Goal: Task Accomplishment & Management: Complete application form

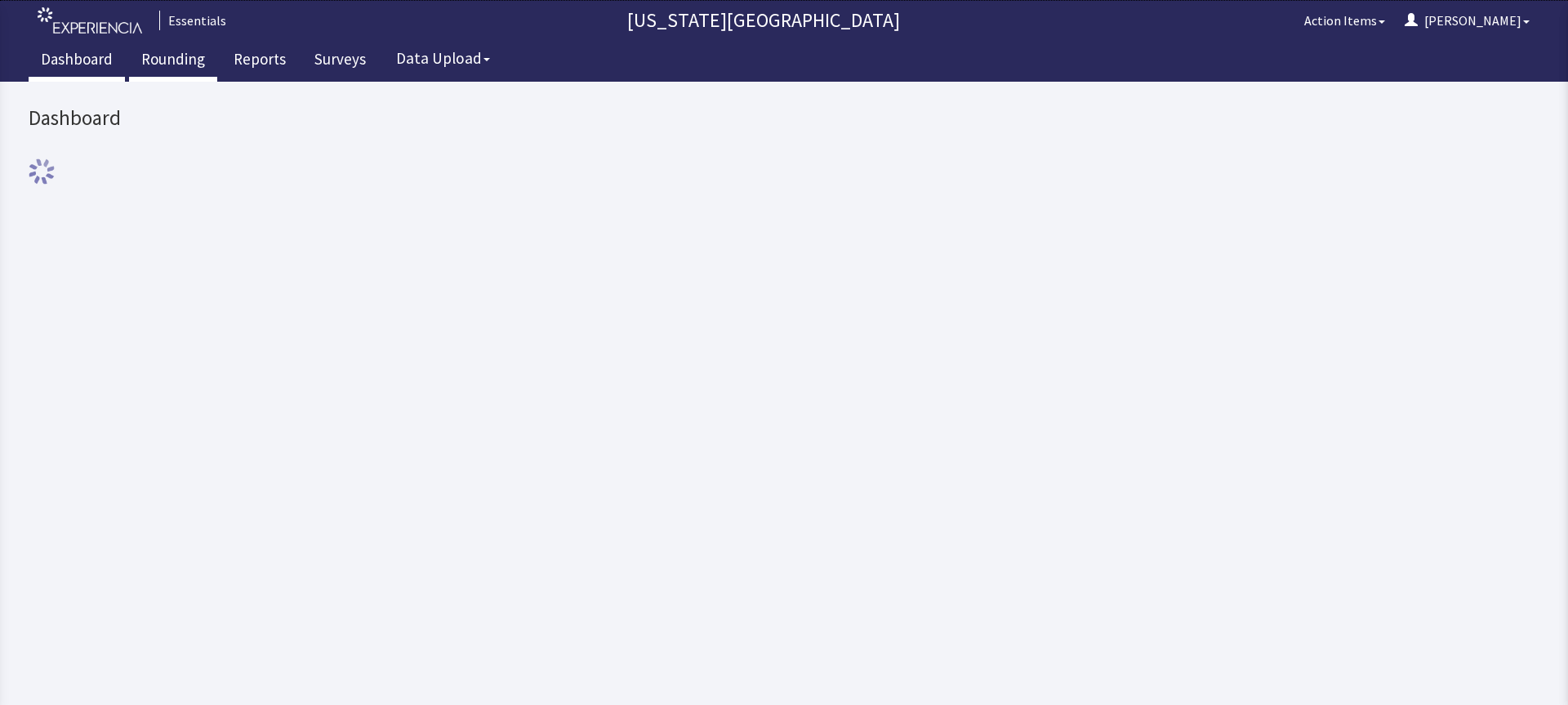
click at [171, 64] on link "Rounding" at bounding box center [173, 60] width 88 height 40
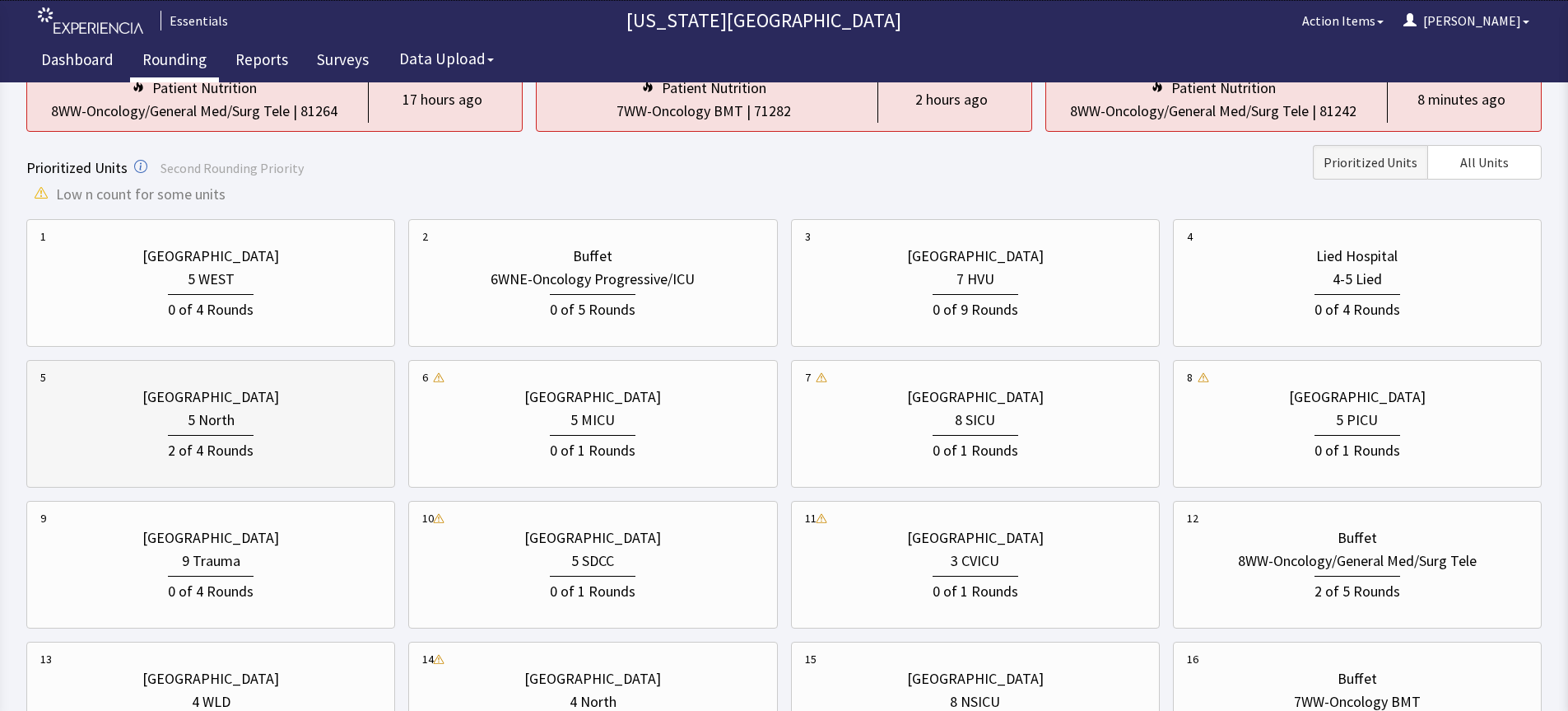
scroll to position [329, 0]
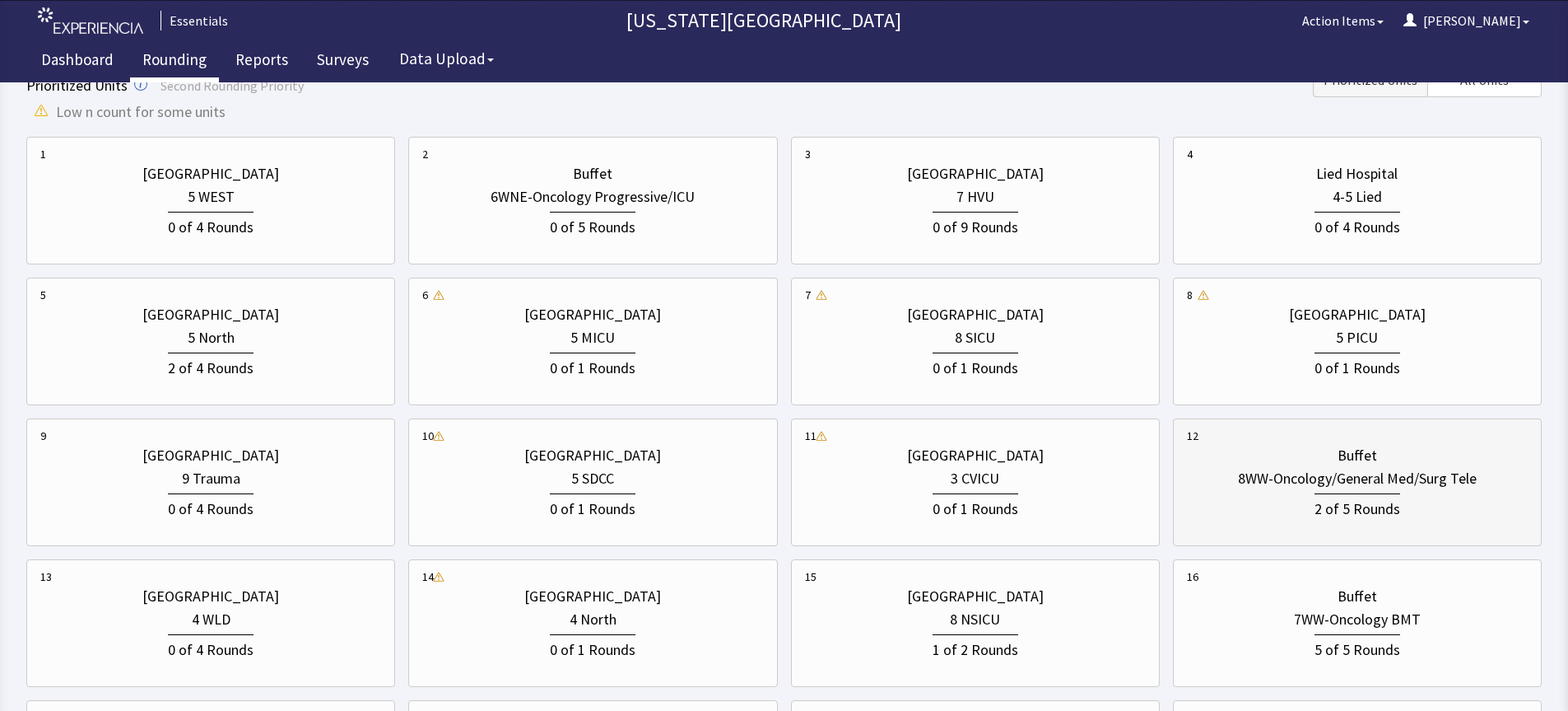
click at [1325, 494] on div "2 of 5 Rounds" at bounding box center [1357, 507] width 85 height 27
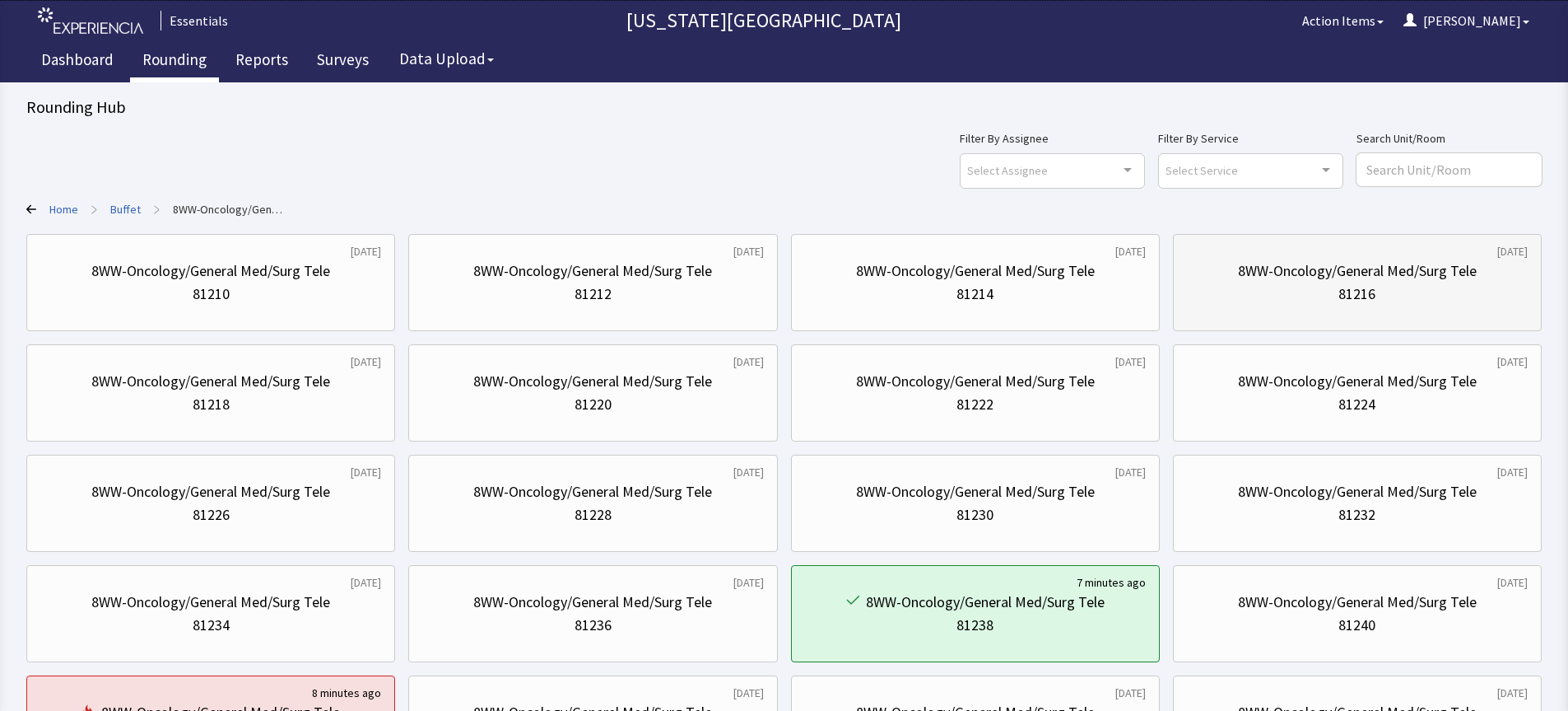
click at [1301, 287] on div "81216" at bounding box center [1358, 294] width 341 height 23
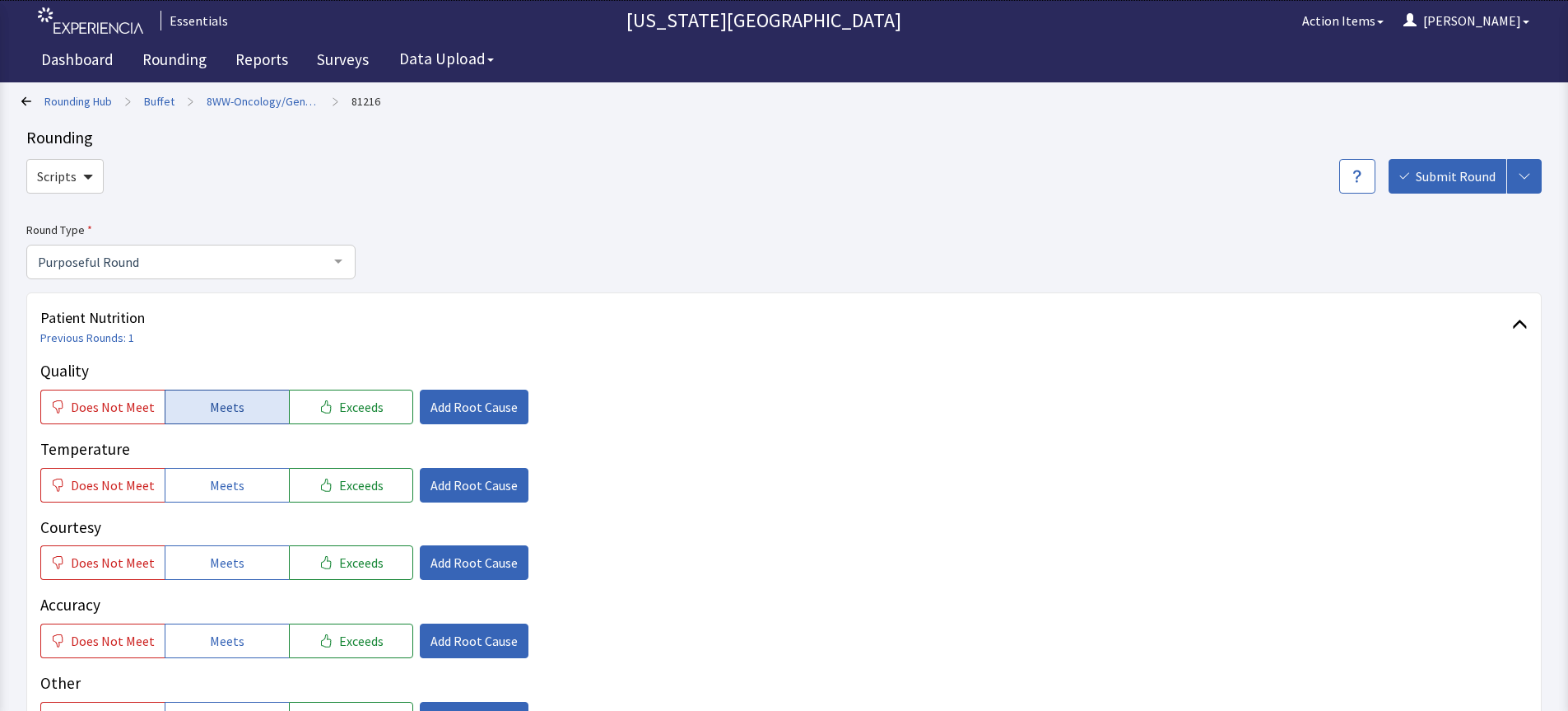
click at [247, 407] on button "Meets" at bounding box center [227, 407] width 124 height 34
click at [265, 473] on button "Meets" at bounding box center [227, 485] width 124 height 34
click at [247, 542] on div "Courtesy Does Not Meet Meets Exceeds Add Root Cause" at bounding box center [784, 549] width 1487 height 65
click at [247, 573] on button "Meets" at bounding box center [227, 562] width 124 height 34
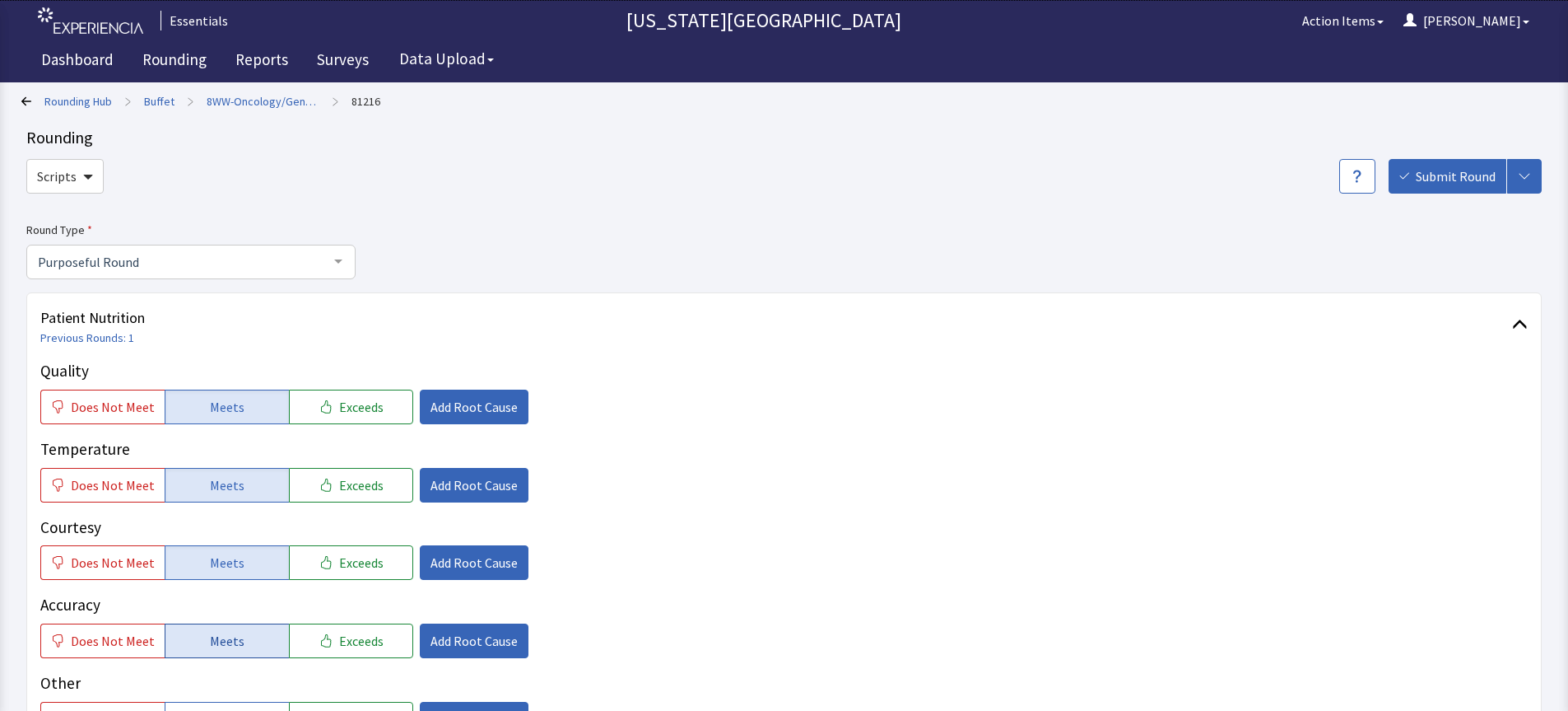
click at [240, 644] on button "Meets" at bounding box center [227, 641] width 124 height 34
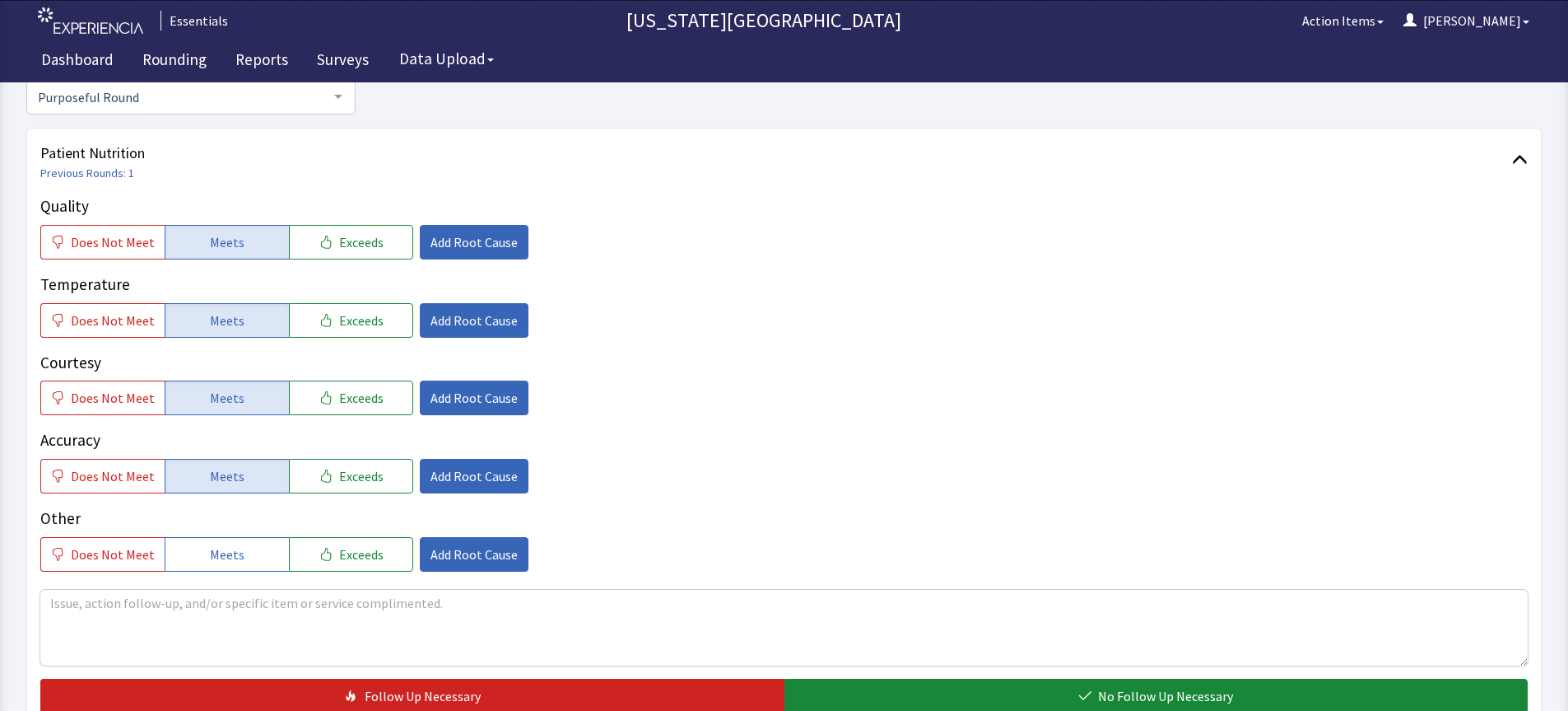
scroll to position [247, 0]
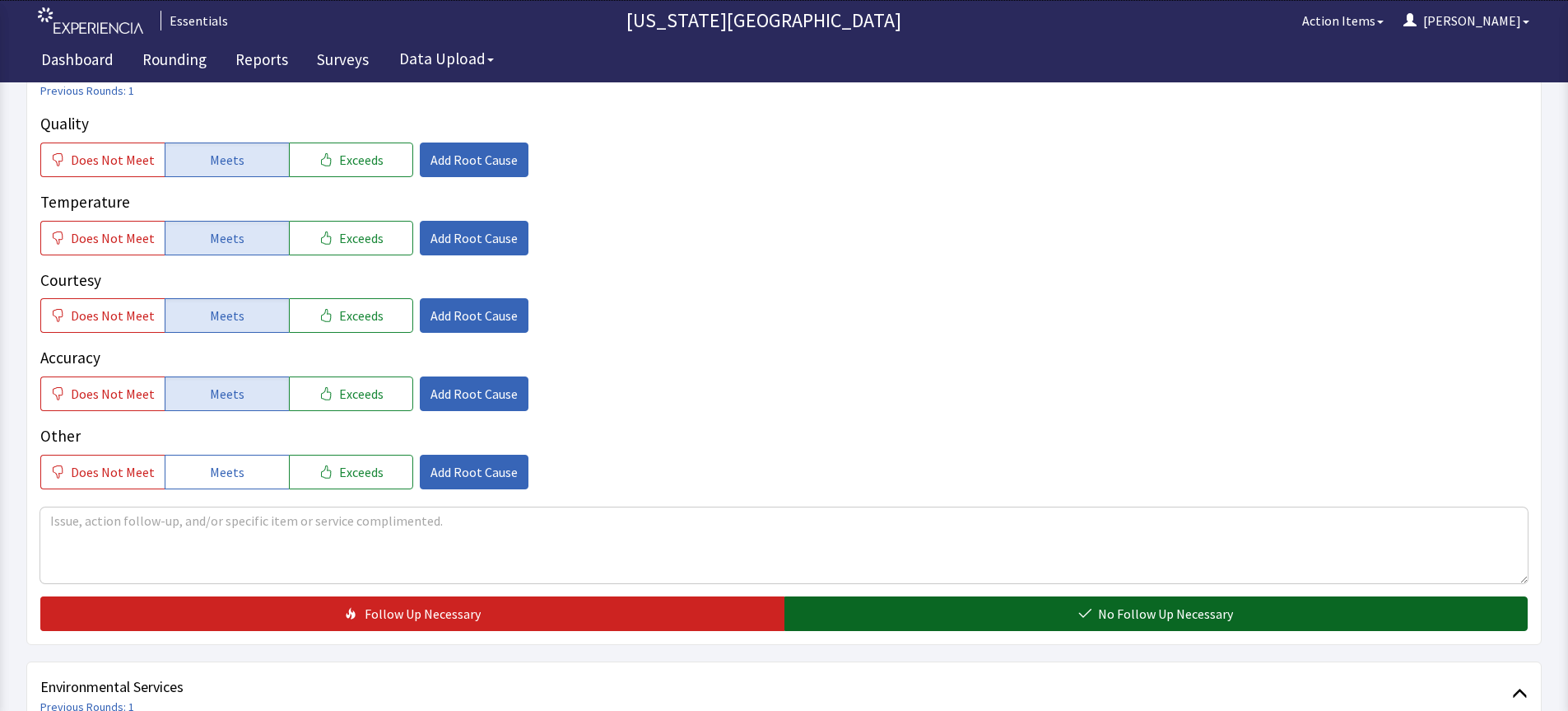
click at [1164, 615] on span "No Follow Up Necessary" at bounding box center [1166, 614] width 135 height 20
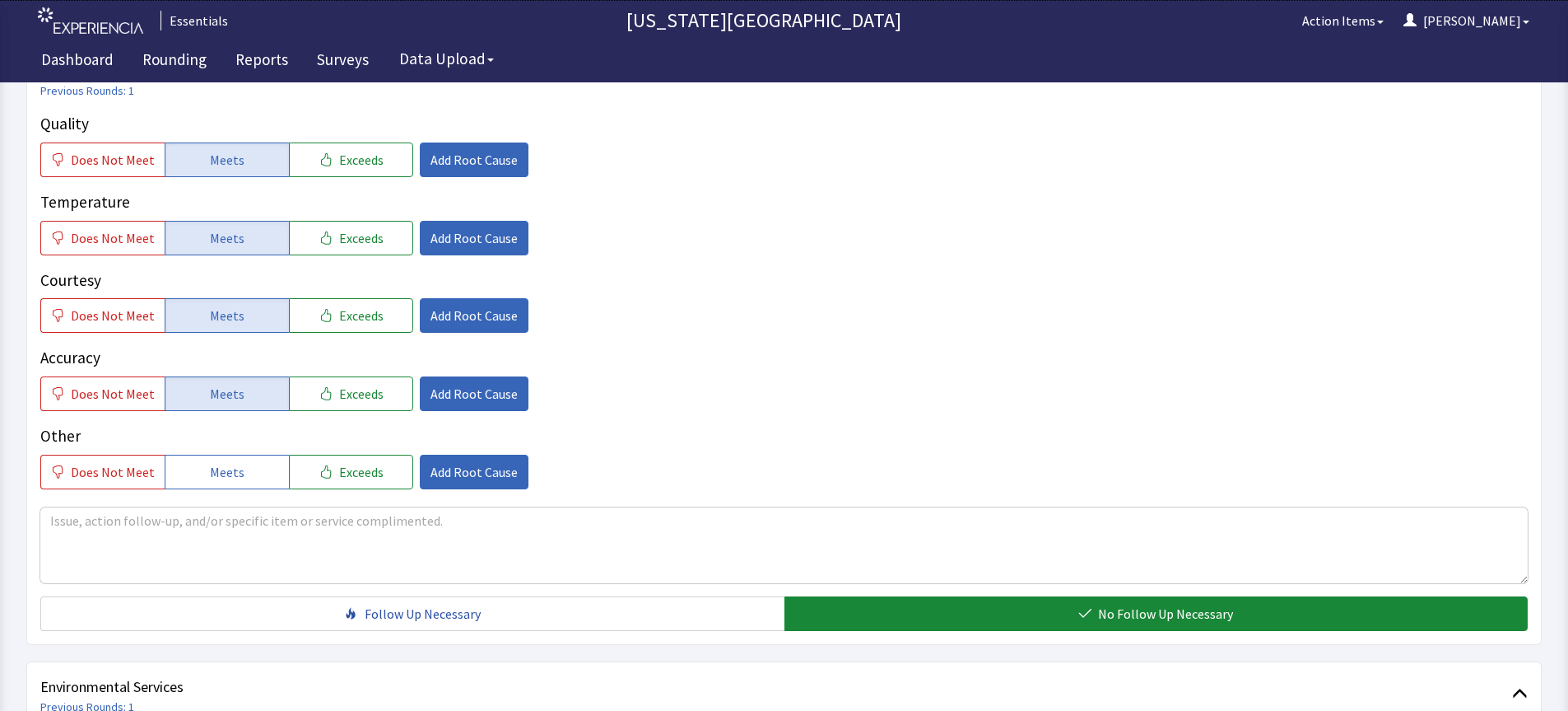
scroll to position [0, 0]
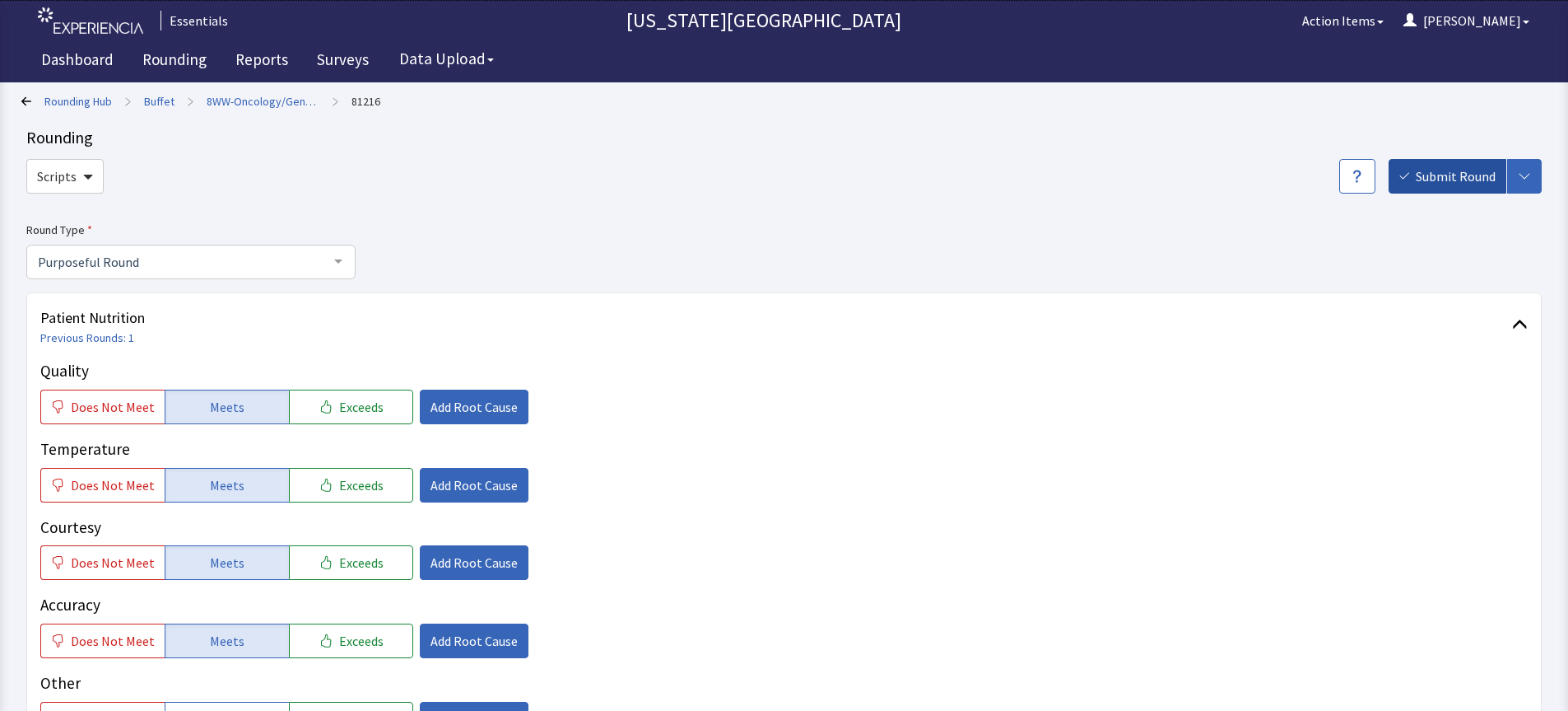
click at [1444, 159] on button "Submit Round" at bounding box center [1447, 176] width 118 height 34
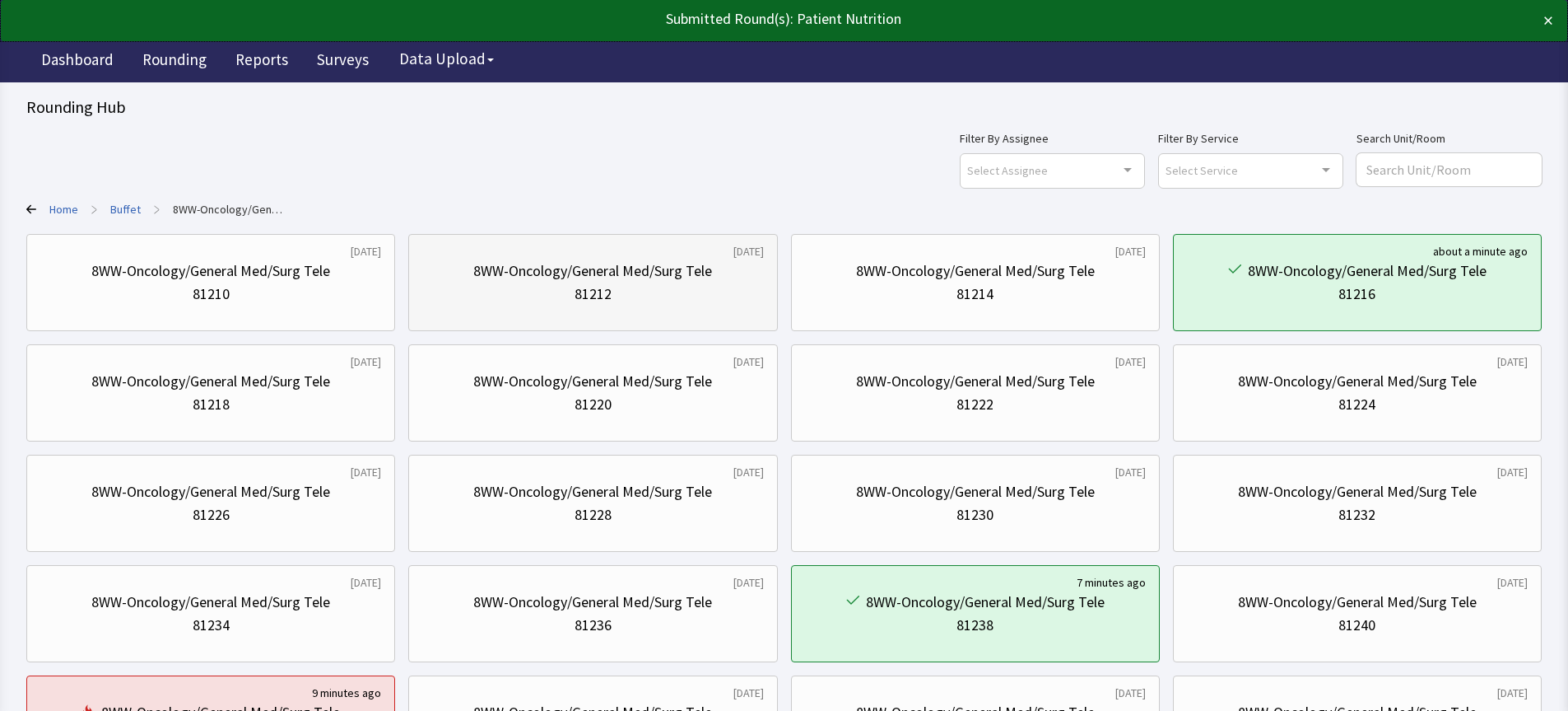
click at [528, 268] on div "8WW-Oncology/General Med/Surg Tele" at bounding box center [592, 270] width 238 height 23
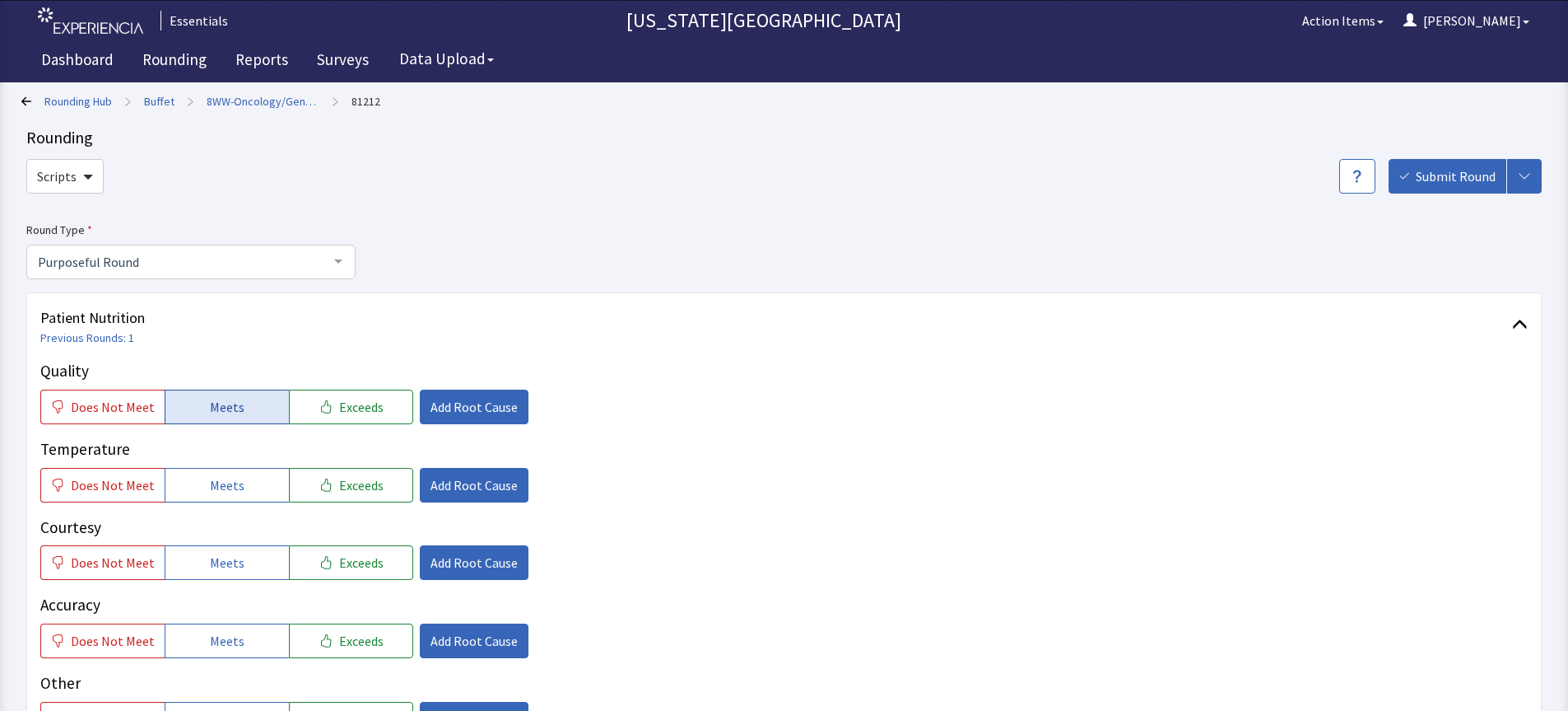
click at [222, 422] on button "Meets" at bounding box center [227, 407] width 124 height 34
click at [231, 488] on span "Meets" at bounding box center [227, 485] width 34 height 20
click at [234, 569] on span "Meets" at bounding box center [227, 562] width 34 height 20
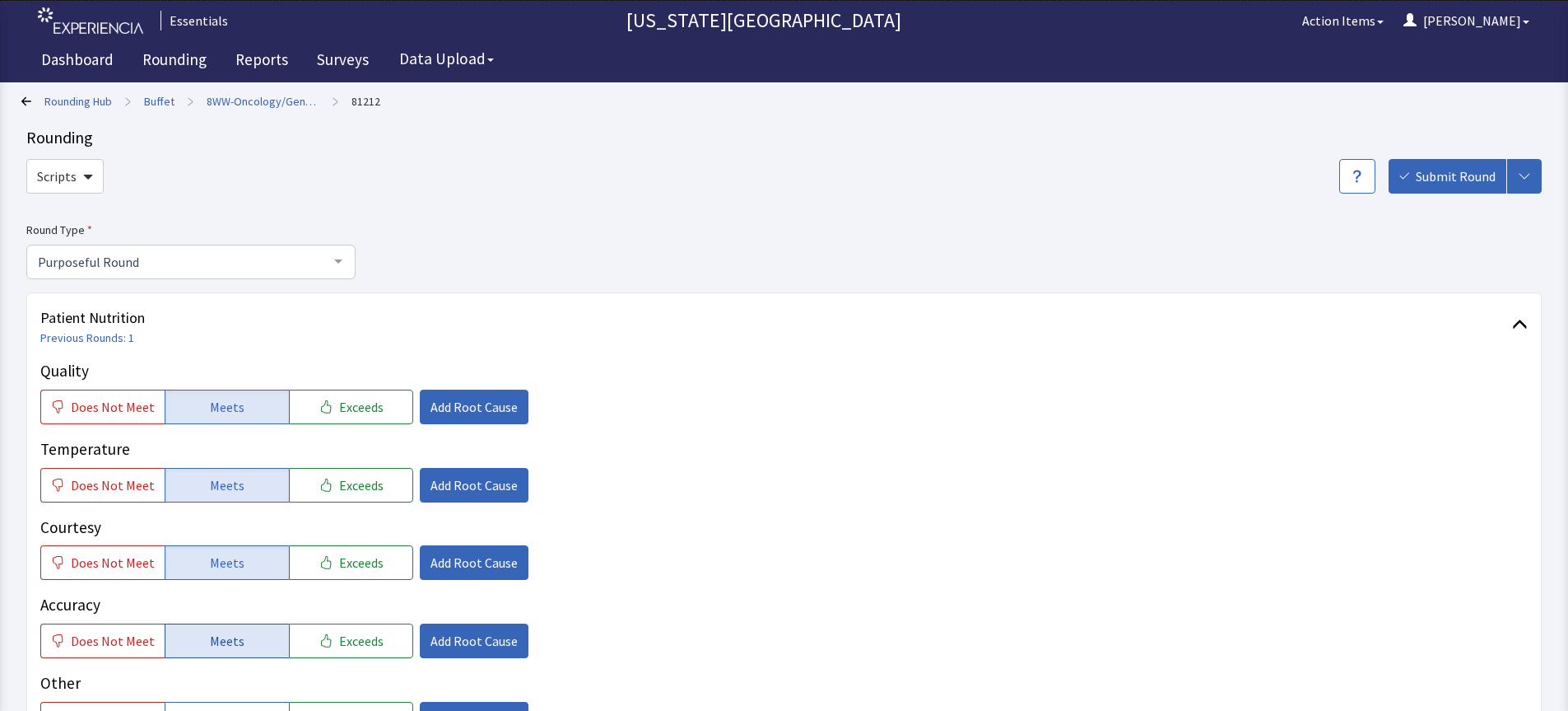
click at [237, 642] on button "Meets" at bounding box center [227, 641] width 124 height 34
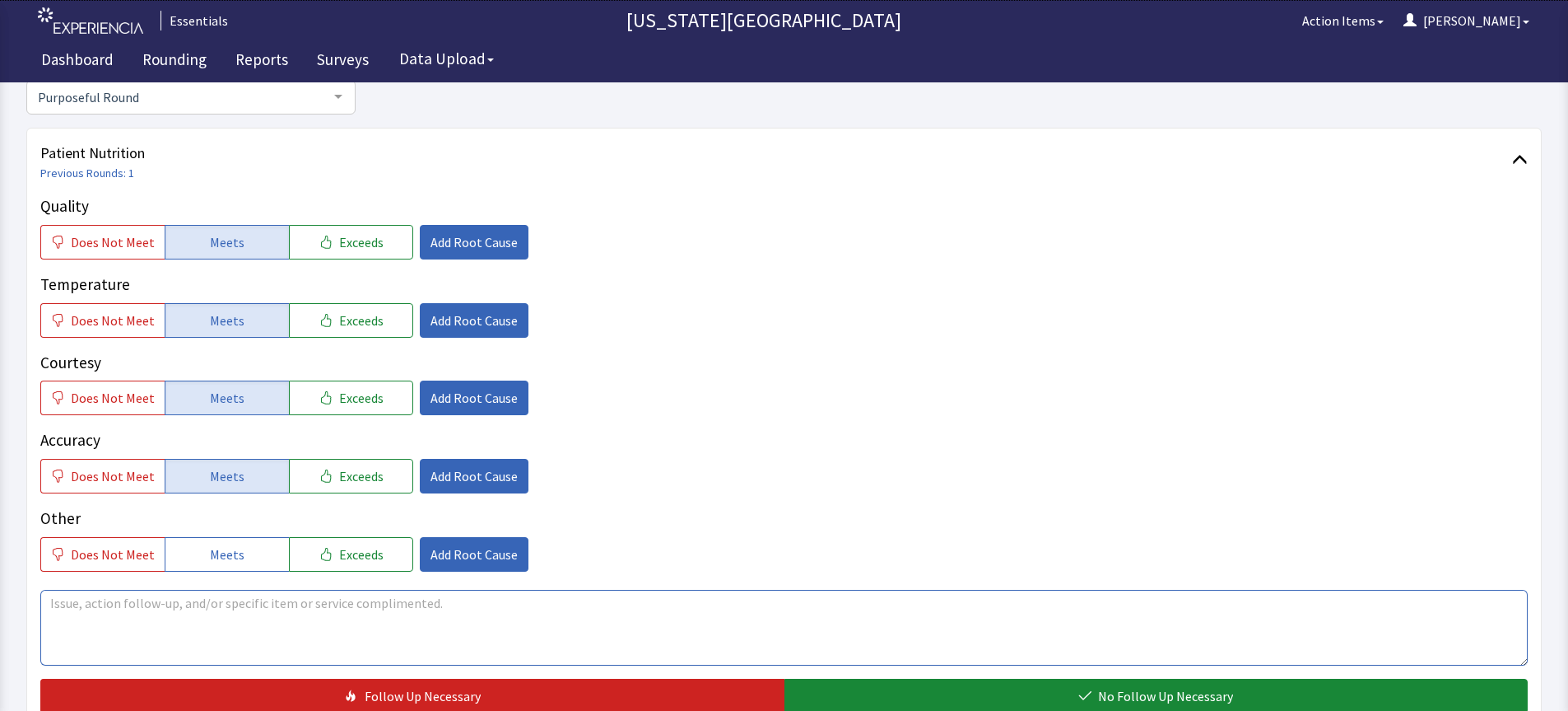
click at [668, 623] on textarea at bounding box center [784, 628] width 1487 height 76
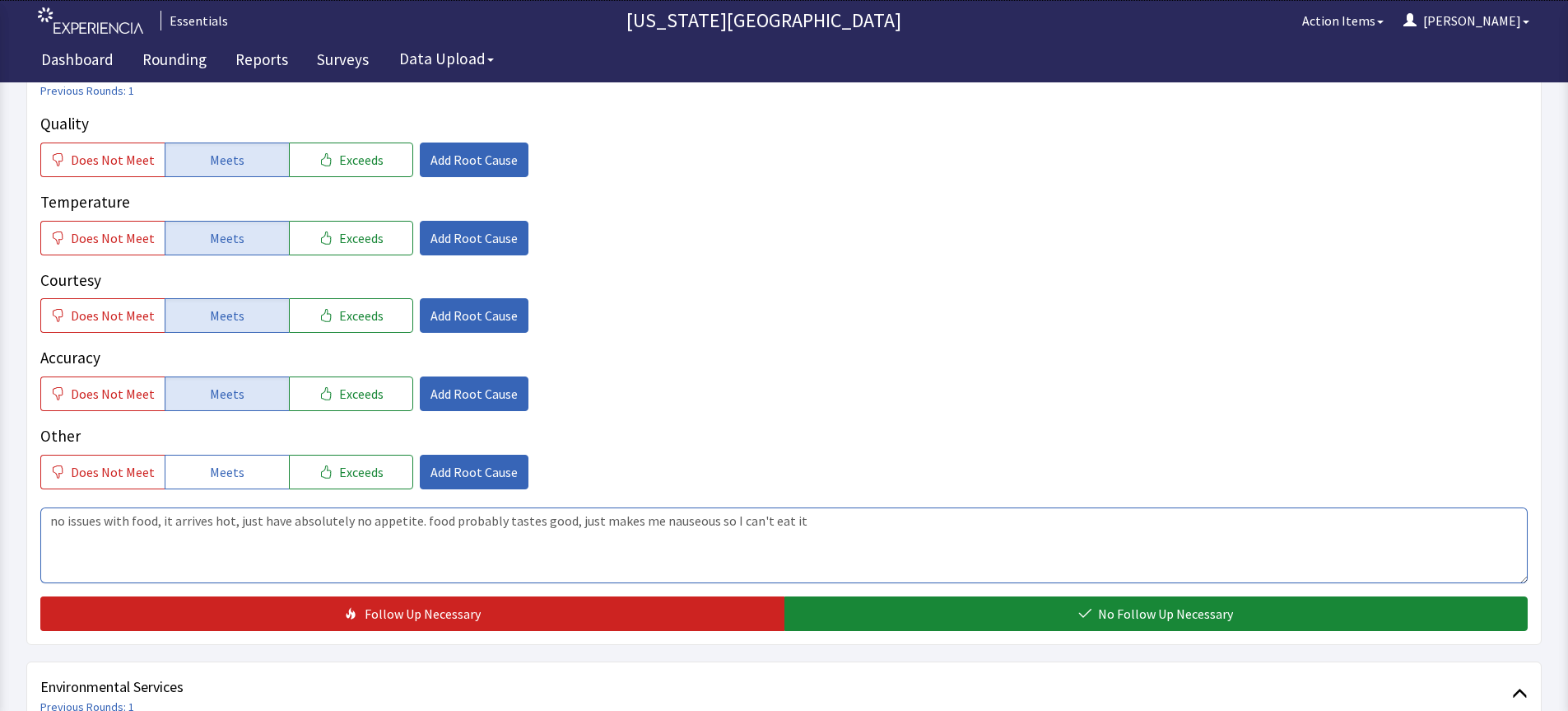
click at [483, 512] on textarea "no issues with food, it arrives hot, just have absolutely no appetite. food pro…" at bounding box center [784, 545] width 1487 height 76
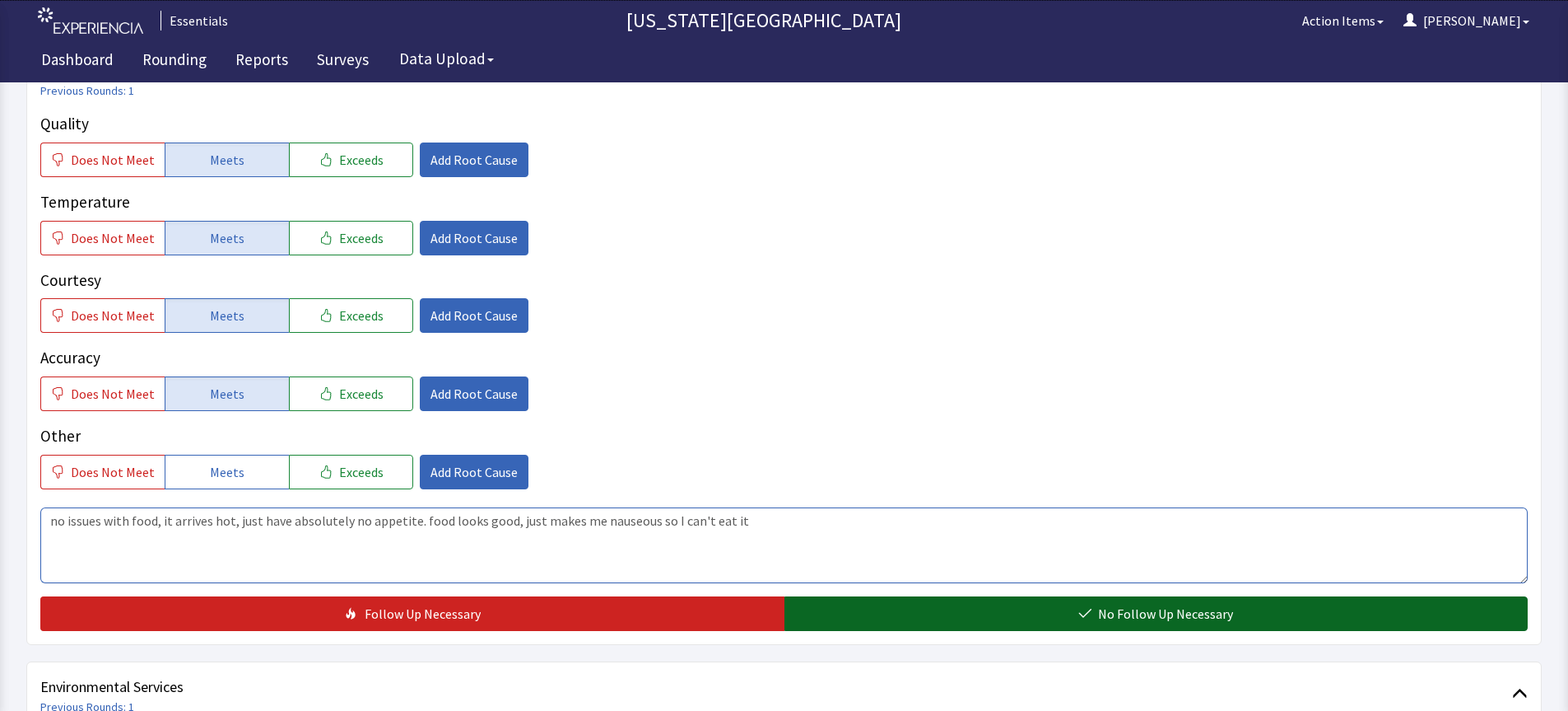
type textarea "no issues with food, it arrives hot, just have absolutely no appetite. food loo…"
click at [1110, 622] on span "No Follow Up Necessary" at bounding box center [1166, 614] width 135 height 20
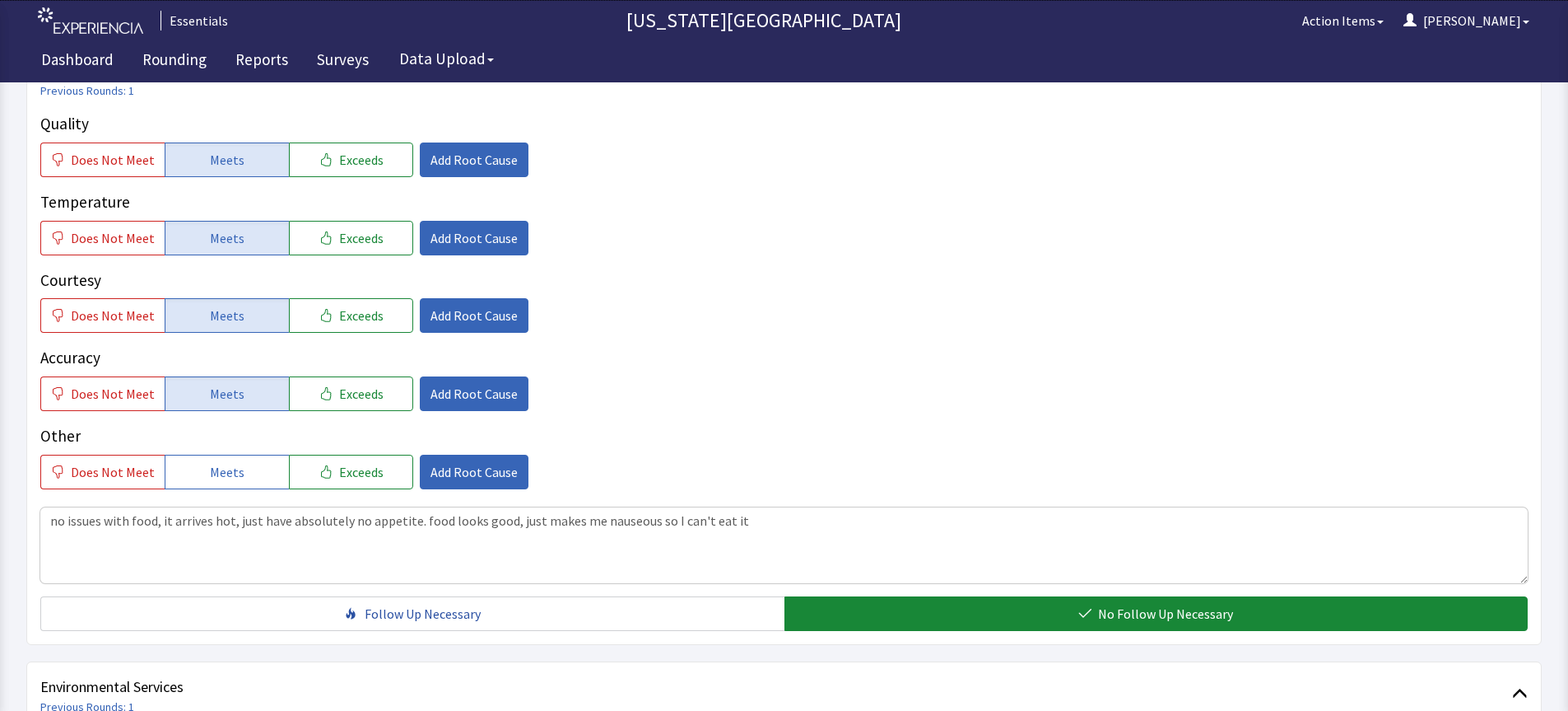
scroll to position [0, 0]
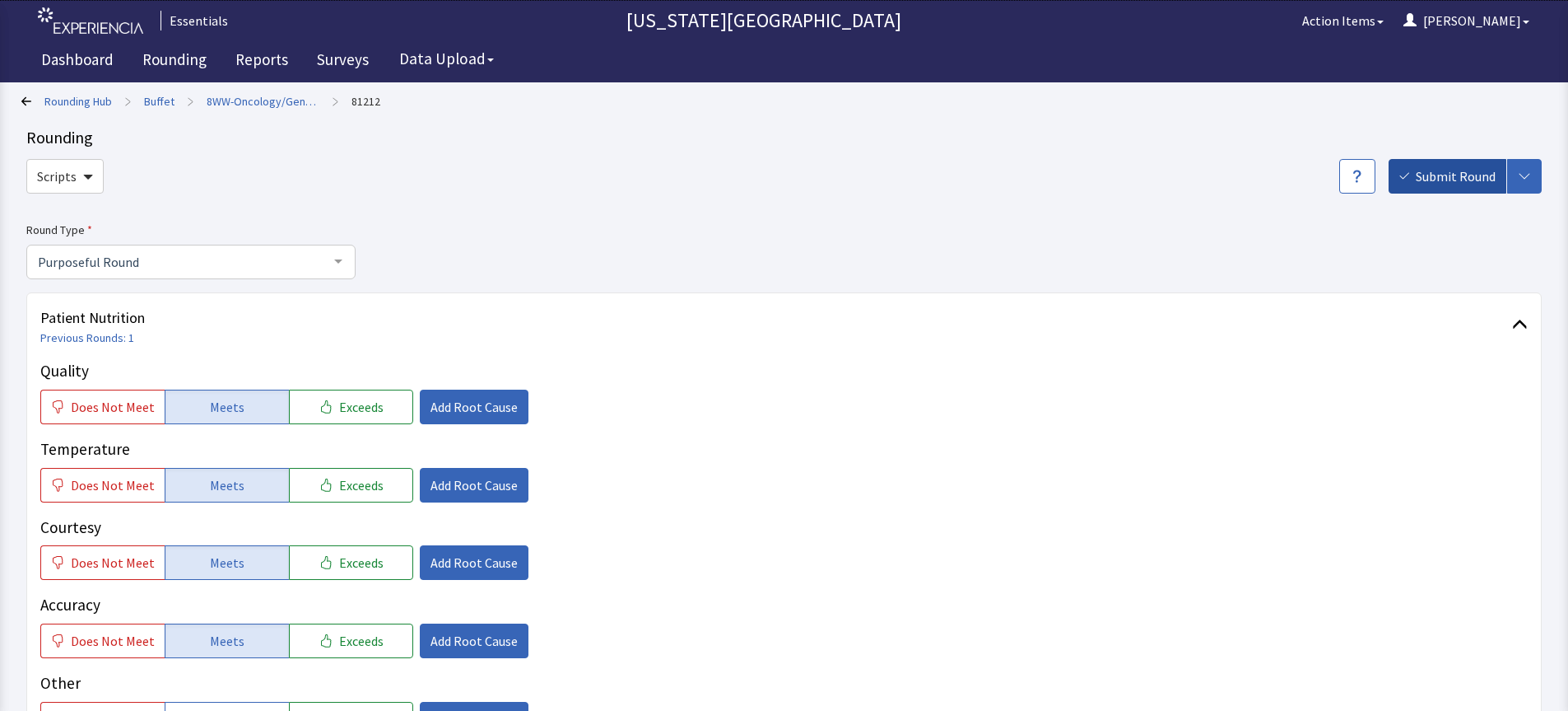
click at [1444, 166] on button "Submit Round" at bounding box center [1447, 176] width 118 height 34
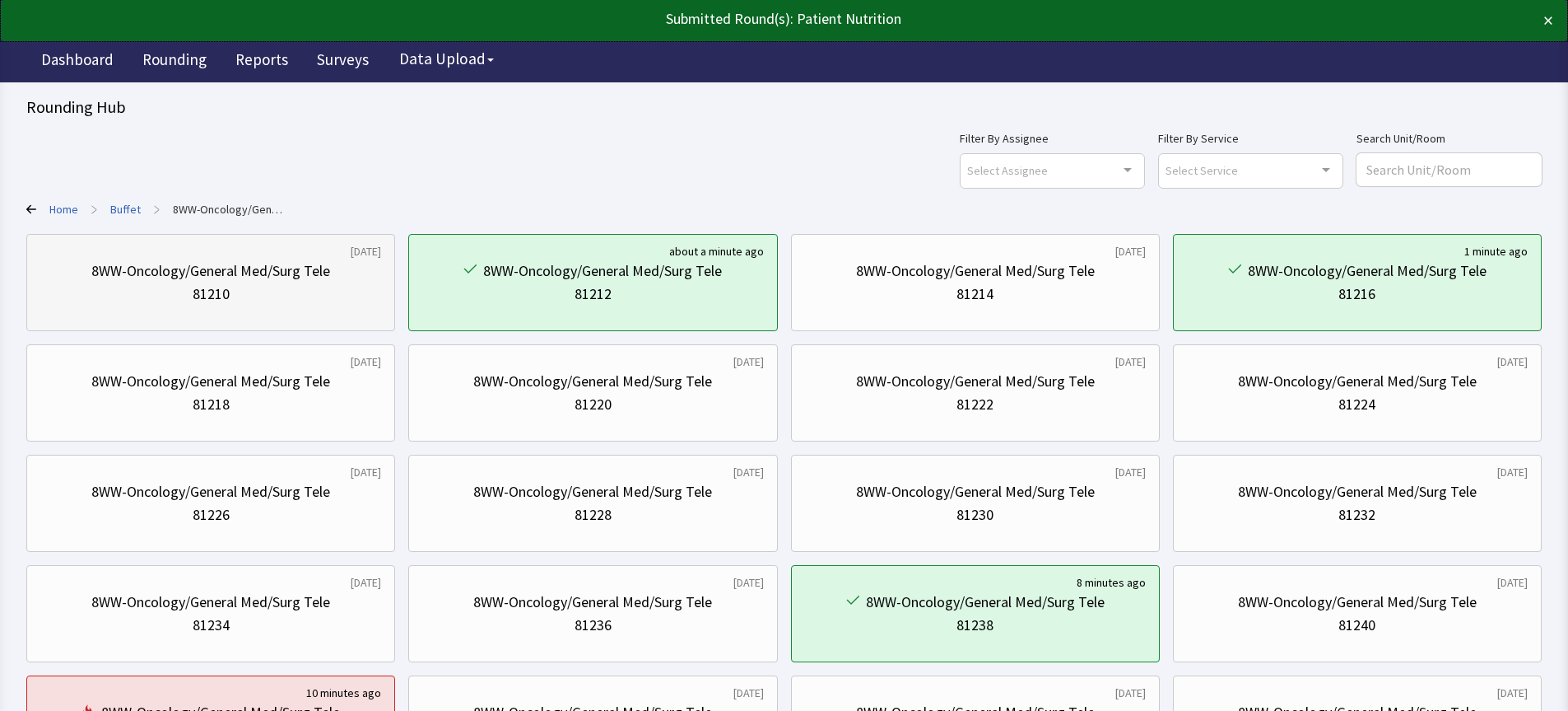
click at [295, 277] on div "8WW-Oncology/General Med/Surg Tele" at bounding box center [210, 270] width 238 height 23
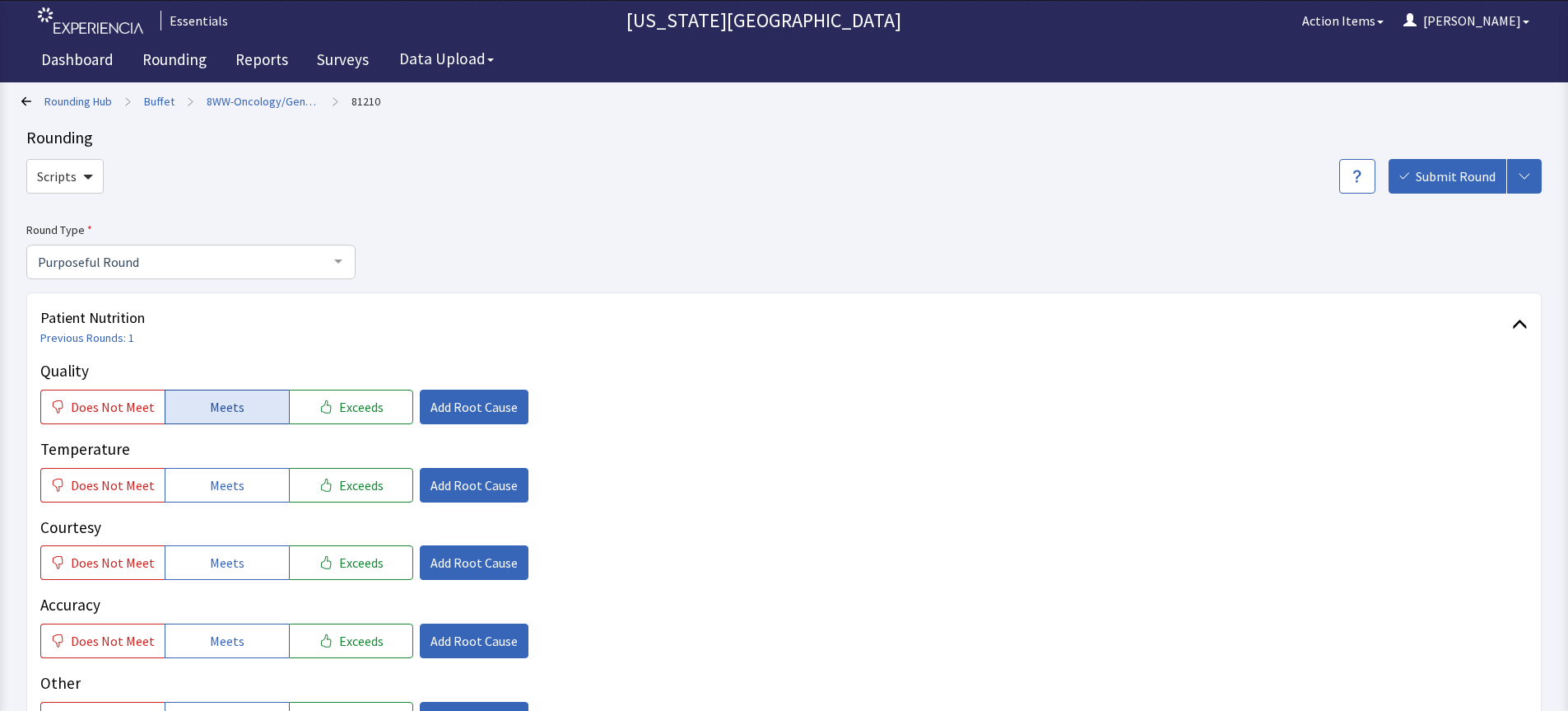
click at [188, 400] on button "Meets" at bounding box center [227, 407] width 124 height 34
click at [222, 481] on span "Meets" at bounding box center [227, 485] width 34 height 20
click at [211, 566] on span "Meets" at bounding box center [227, 562] width 34 height 20
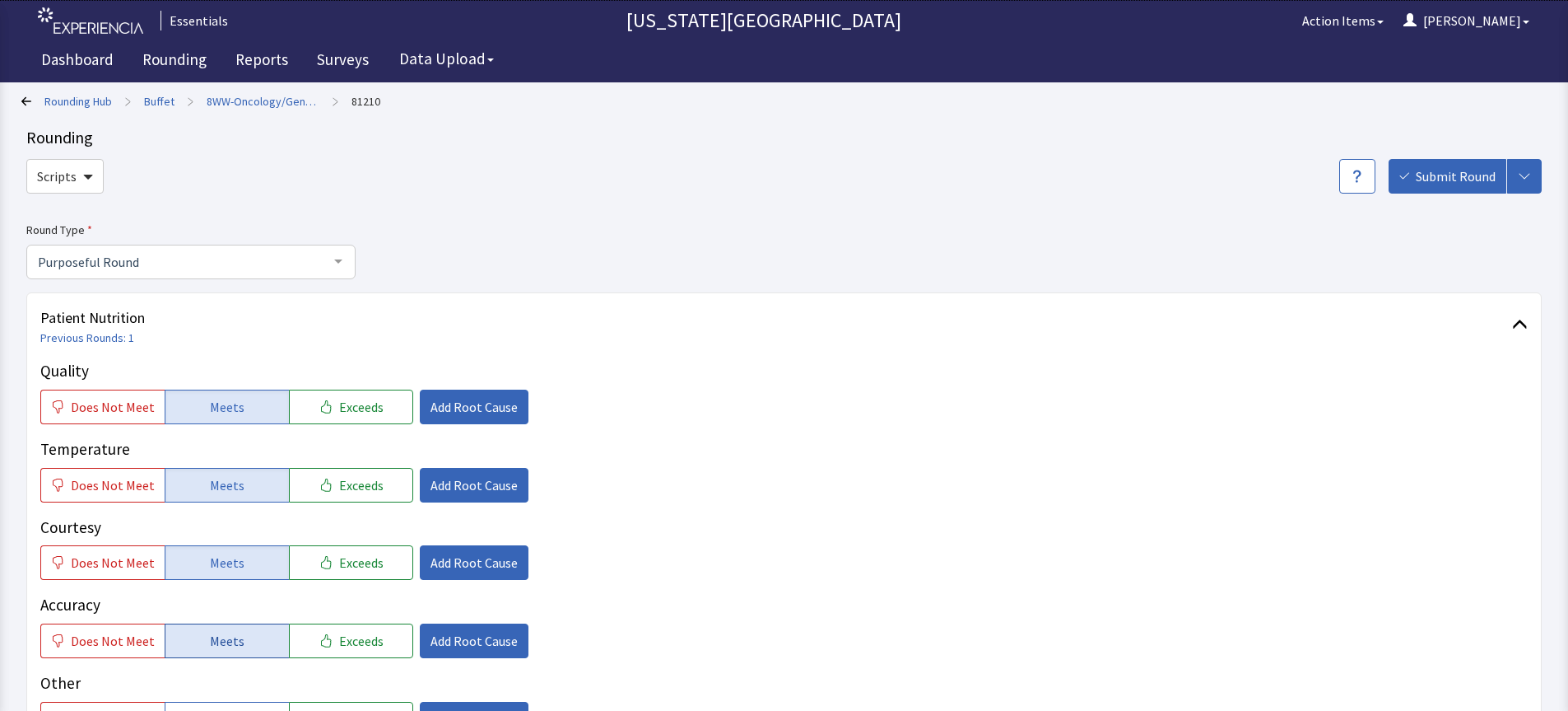
click at [227, 652] on button "Meets" at bounding box center [227, 641] width 124 height 34
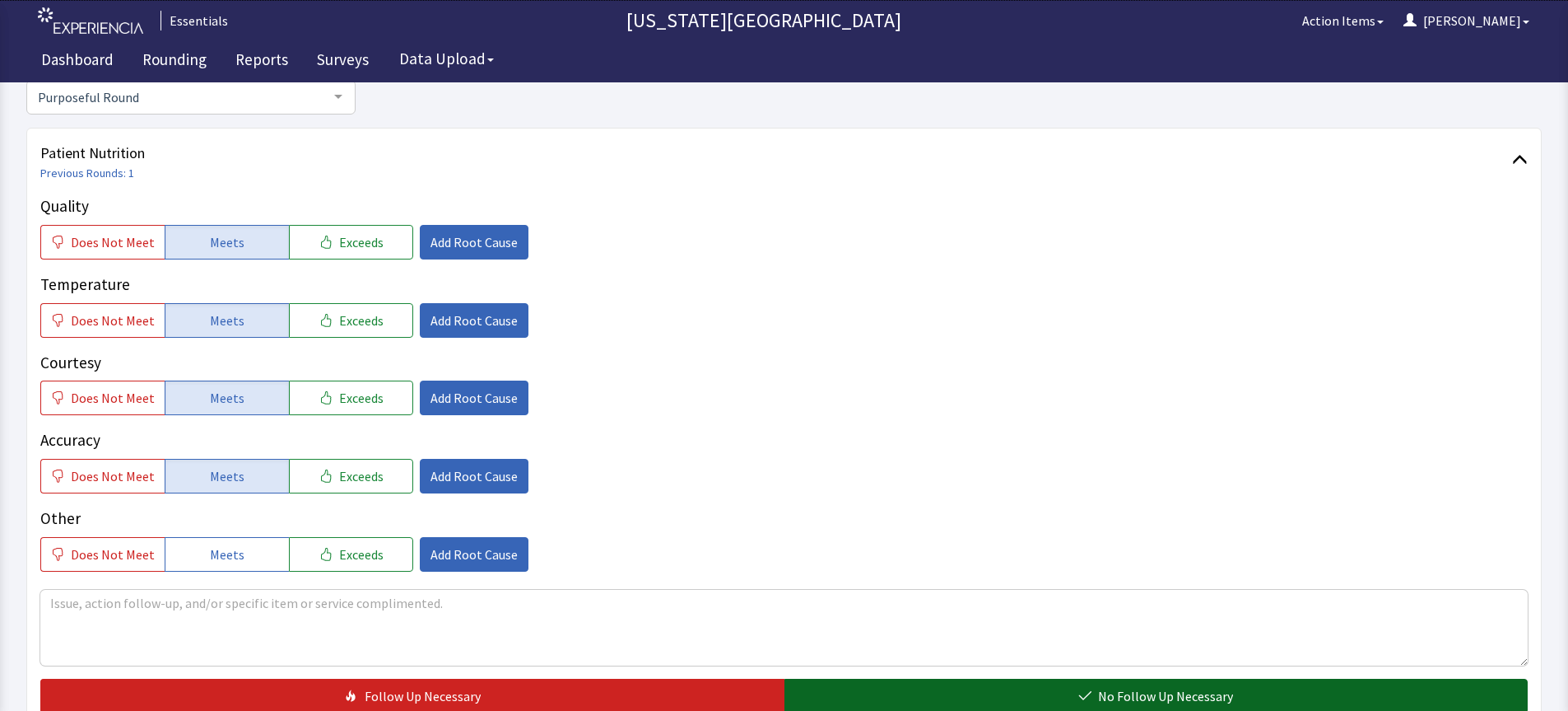
click at [1286, 697] on button "No Follow Up Necessary" at bounding box center [1157, 696] width 744 height 34
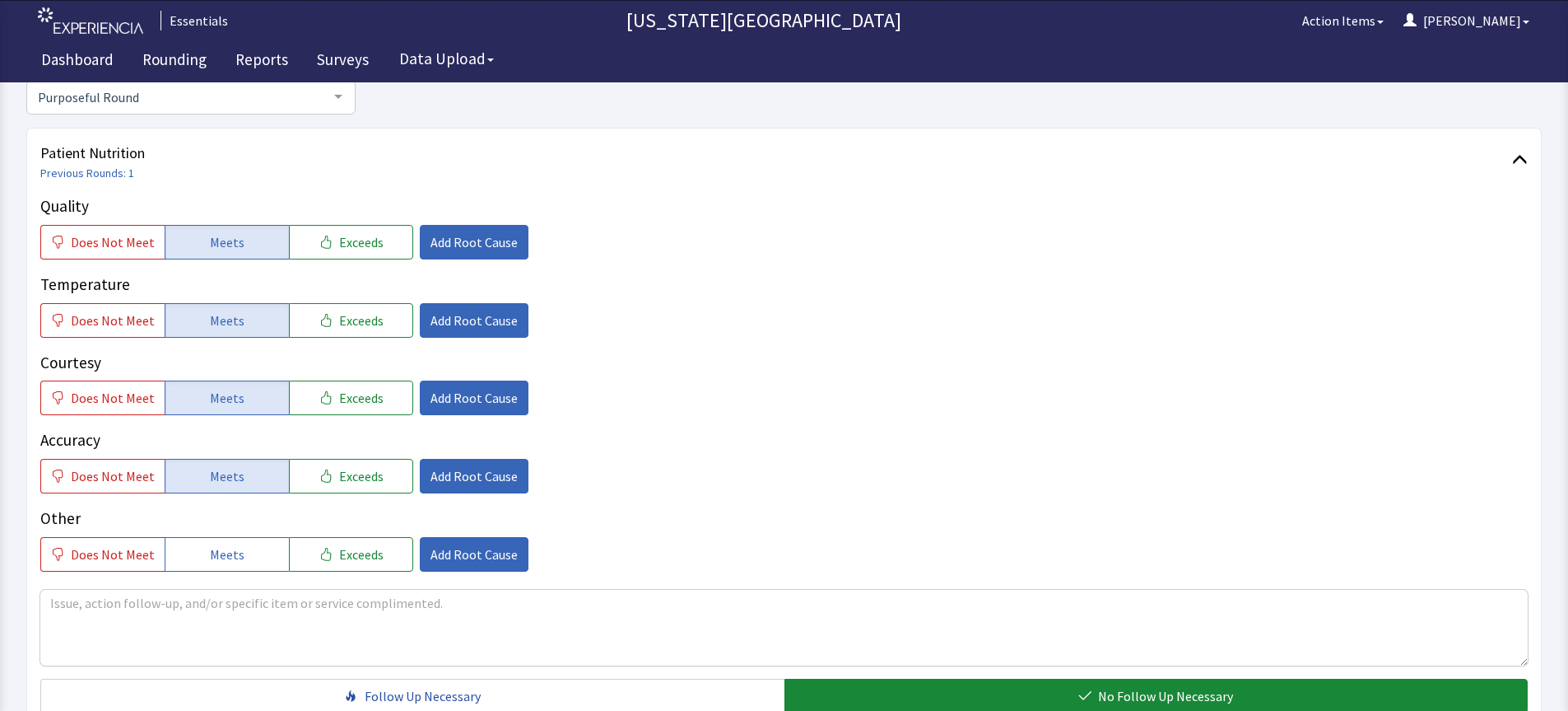
scroll to position [0, 0]
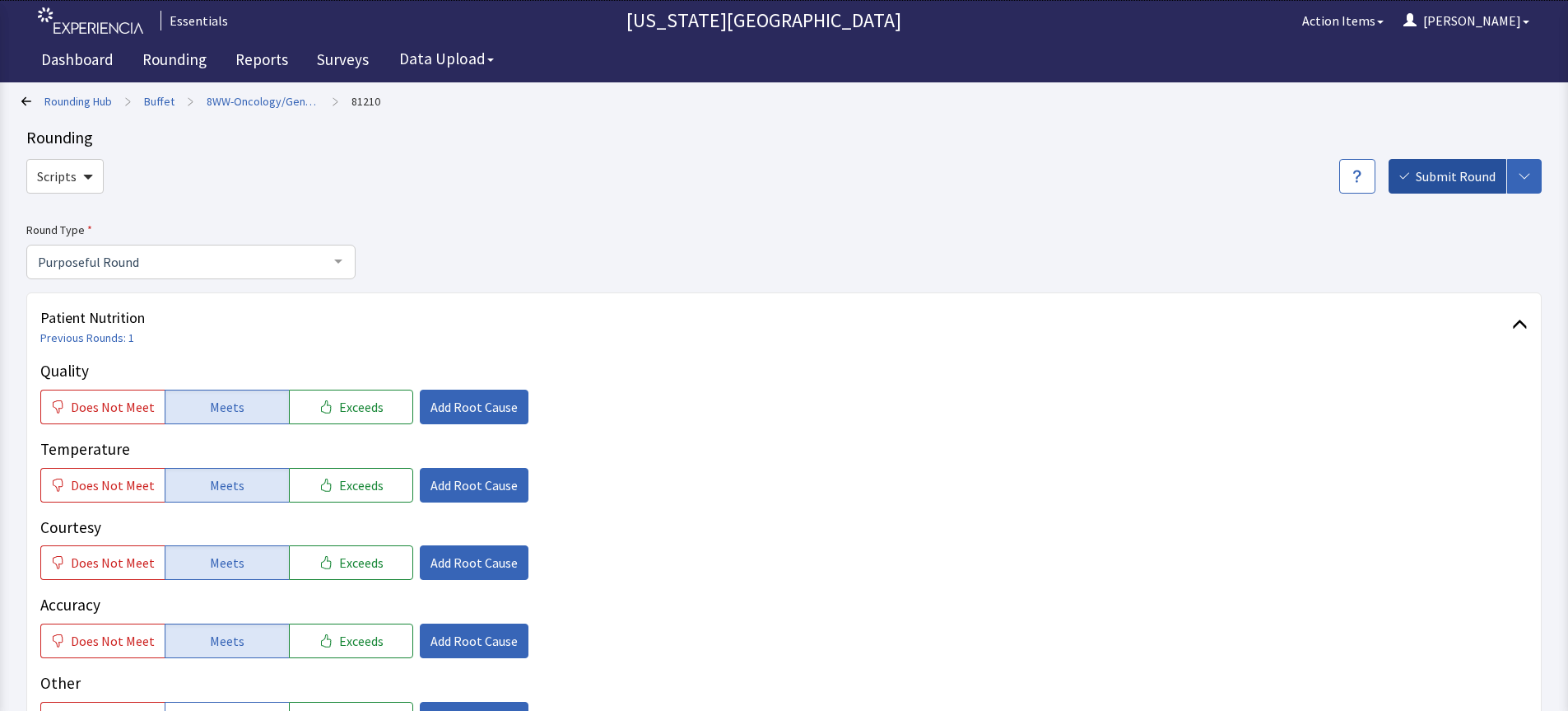
click at [1434, 170] on span "Submit Round" at bounding box center [1456, 176] width 80 height 20
